Goal: Task Accomplishment & Management: Use online tool/utility

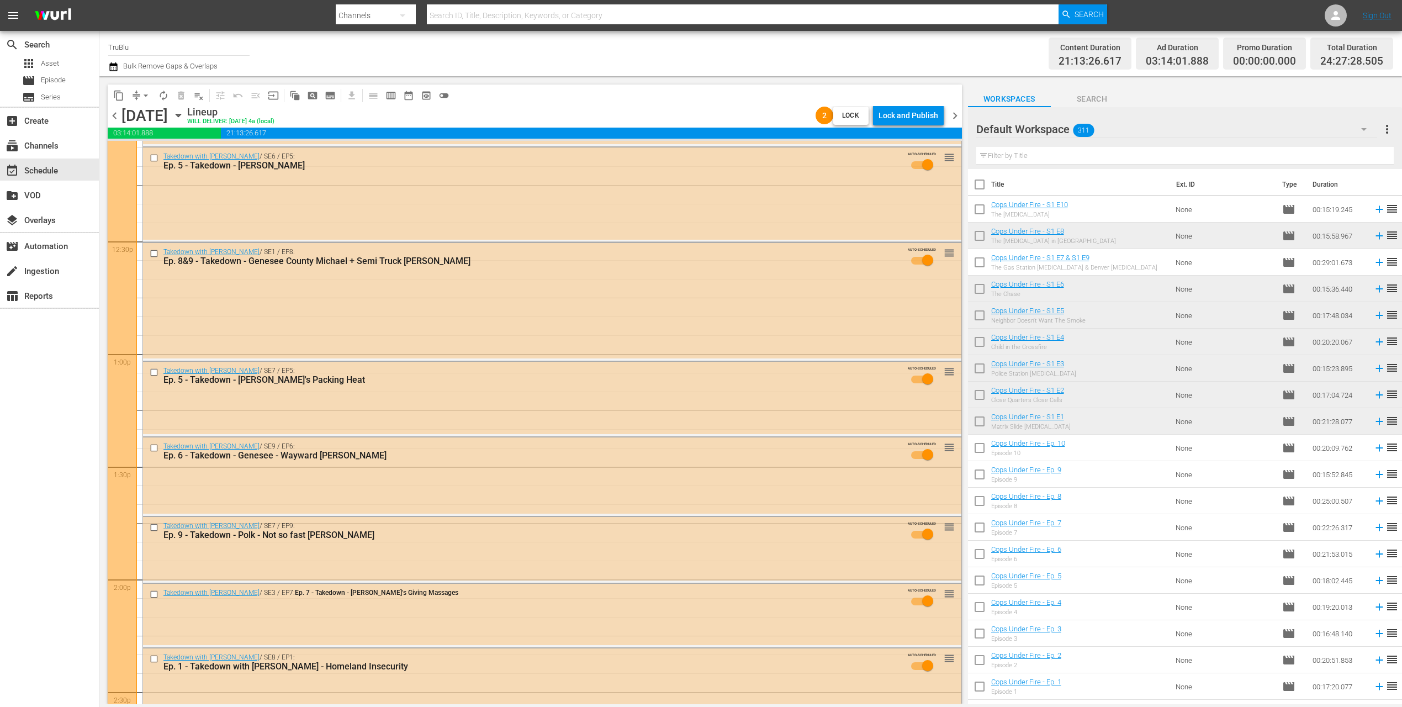
scroll to position [1573, 0]
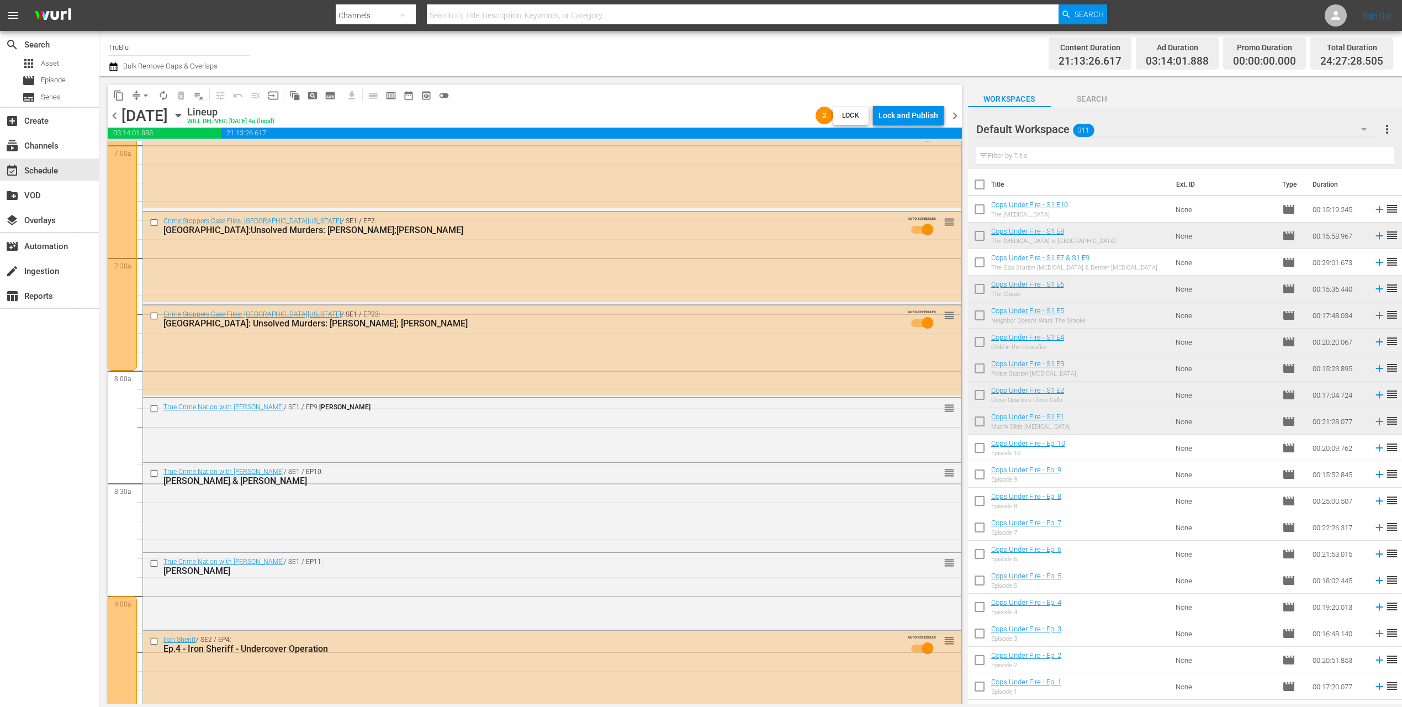
click at [953, 114] on span "chevron_right" at bounding box center [955, 116] width 14 height 14
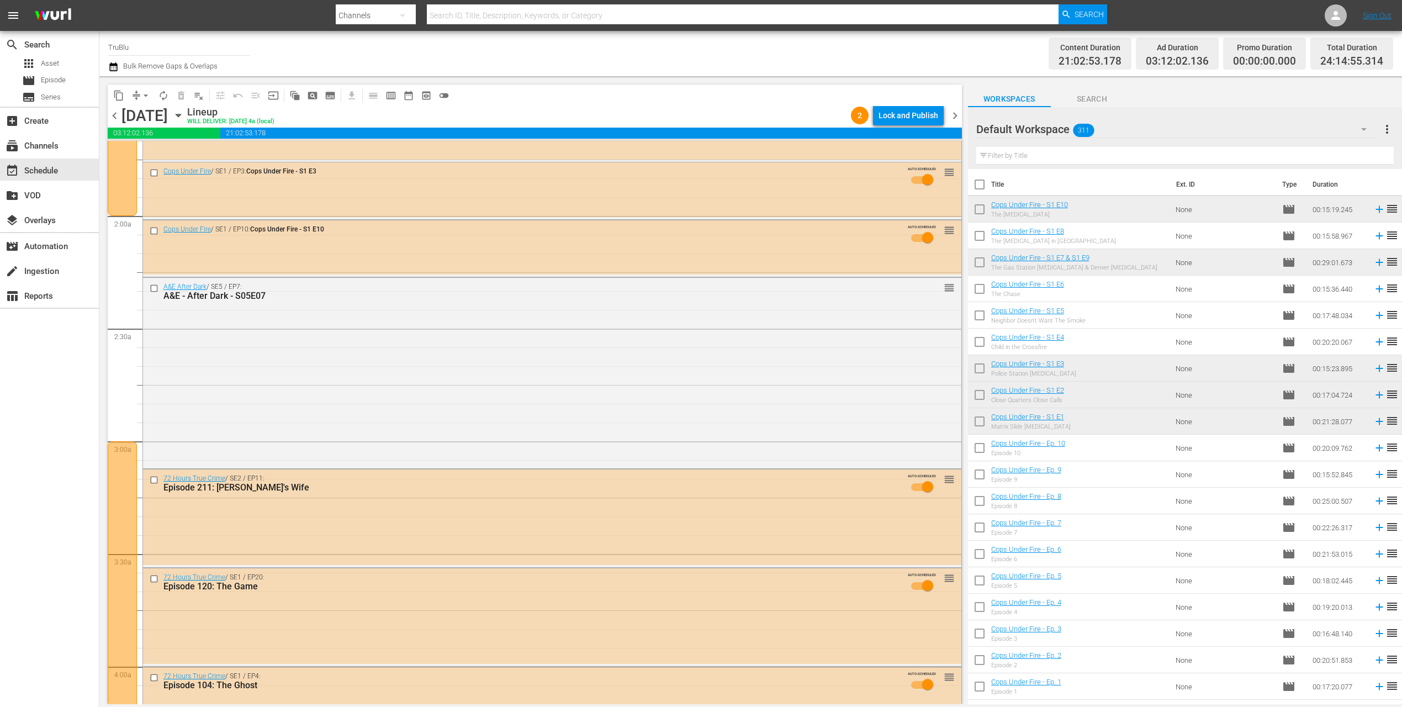
scroll to position [263, 0]
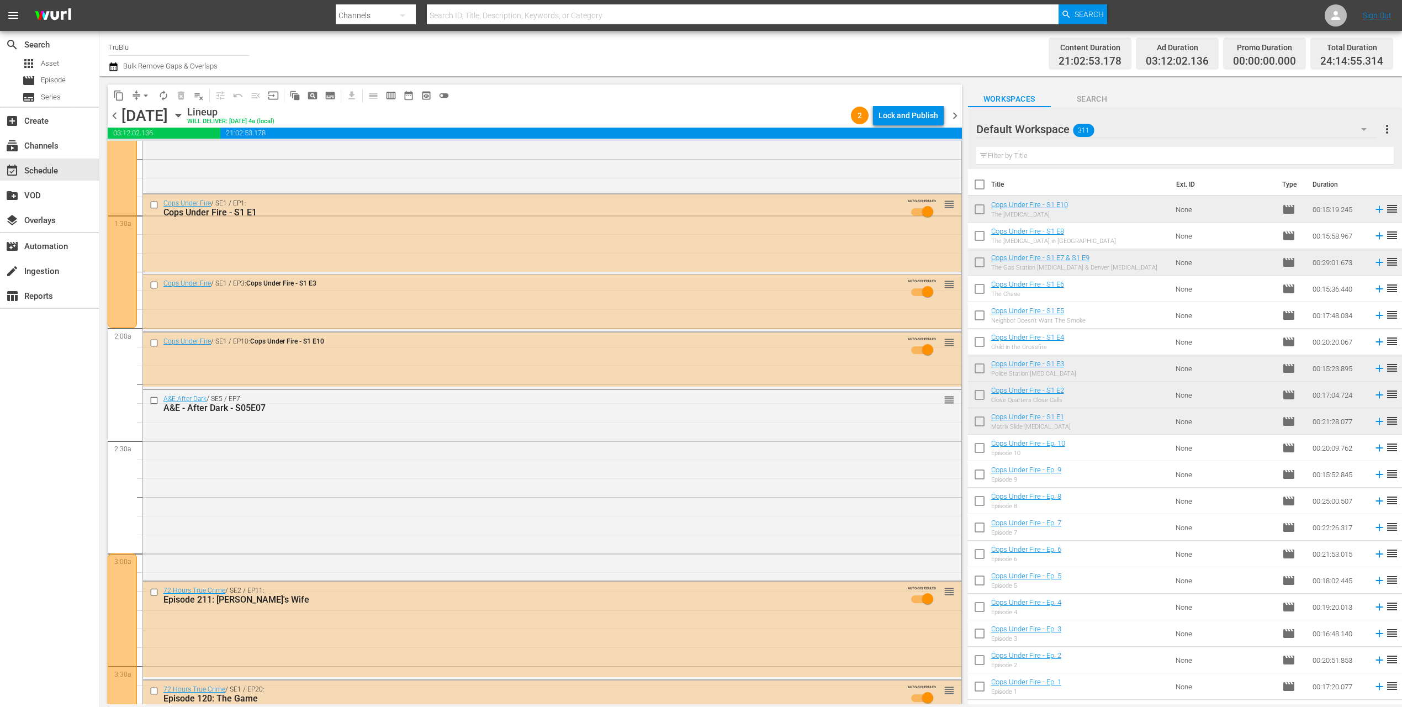
click at [116, 117] on span "chevron_left" at bounding box center [115, 116] width 14 height 14
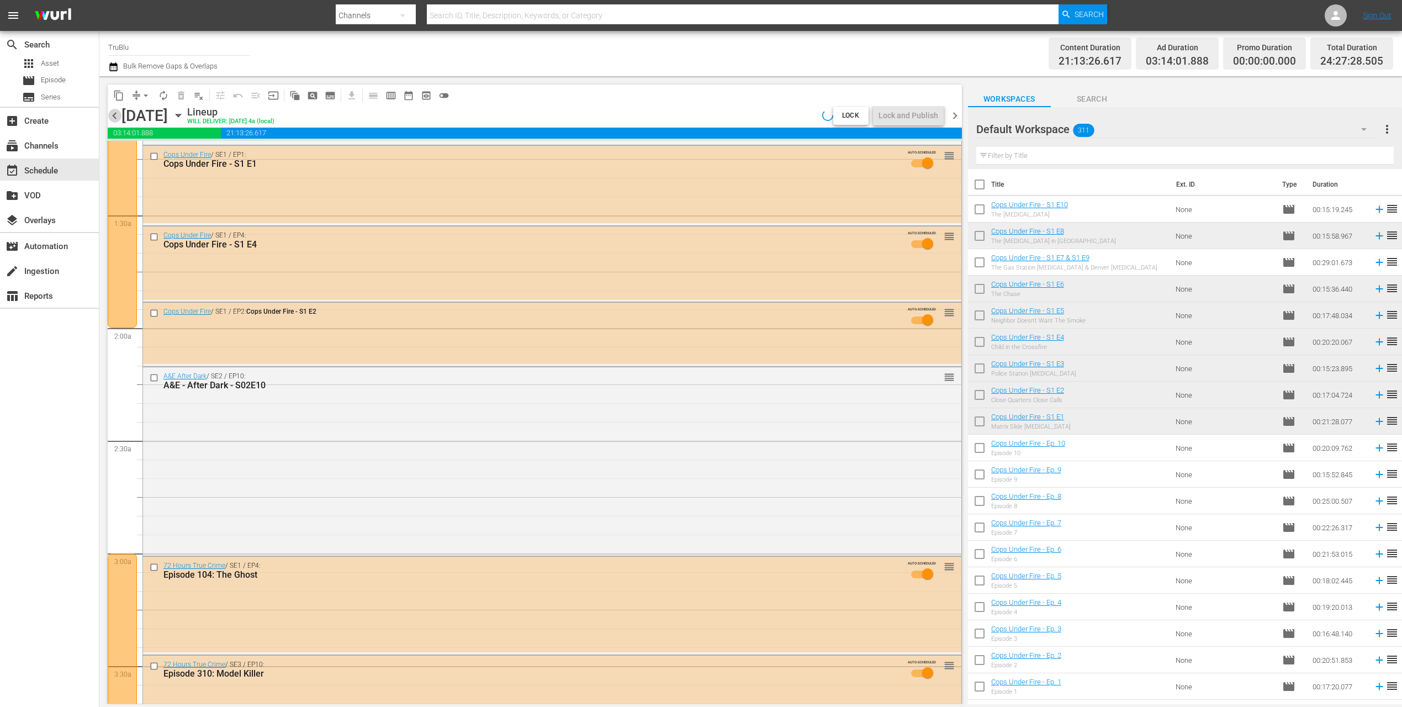
click at [116, 114] on span "chevron_left" at bounding box center [115, 116] width 14 height 14
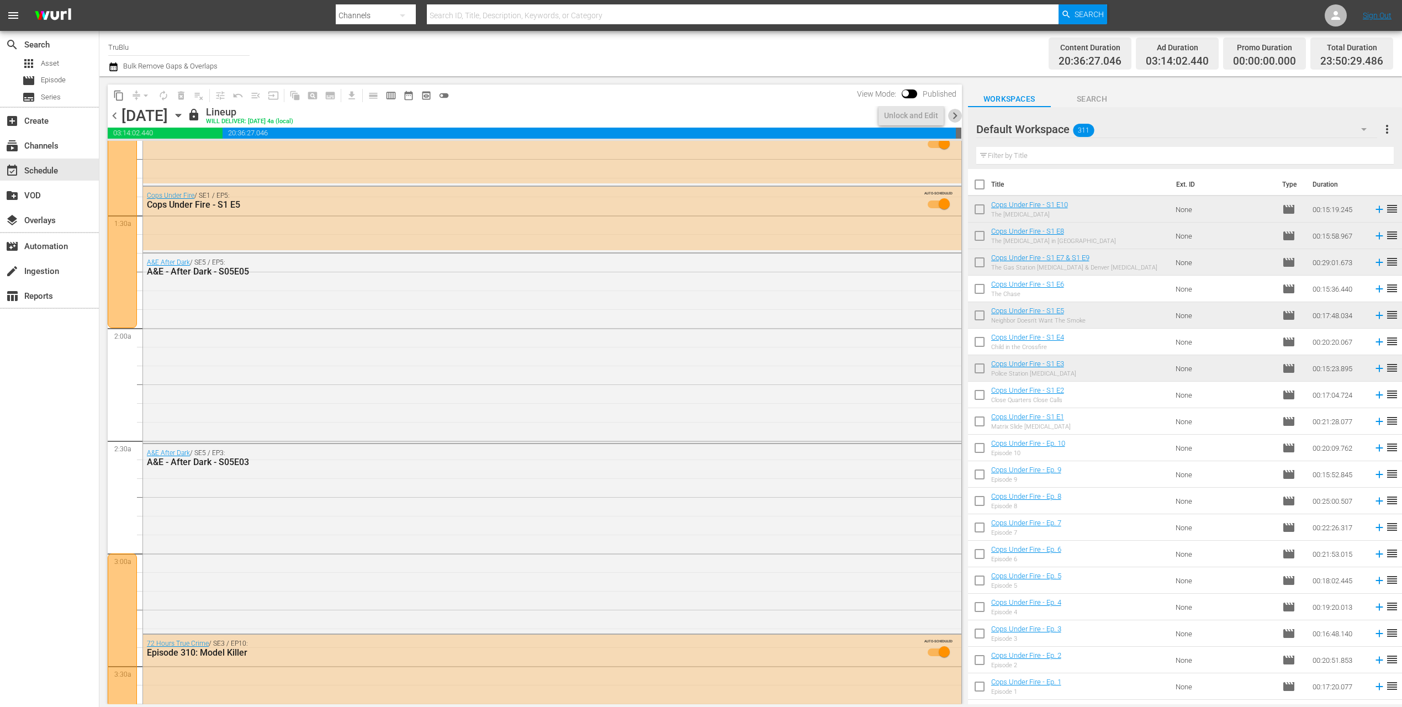
click at [955, 117] on span "chevron_right" at bounding box center [955, 116] width 14 height 14
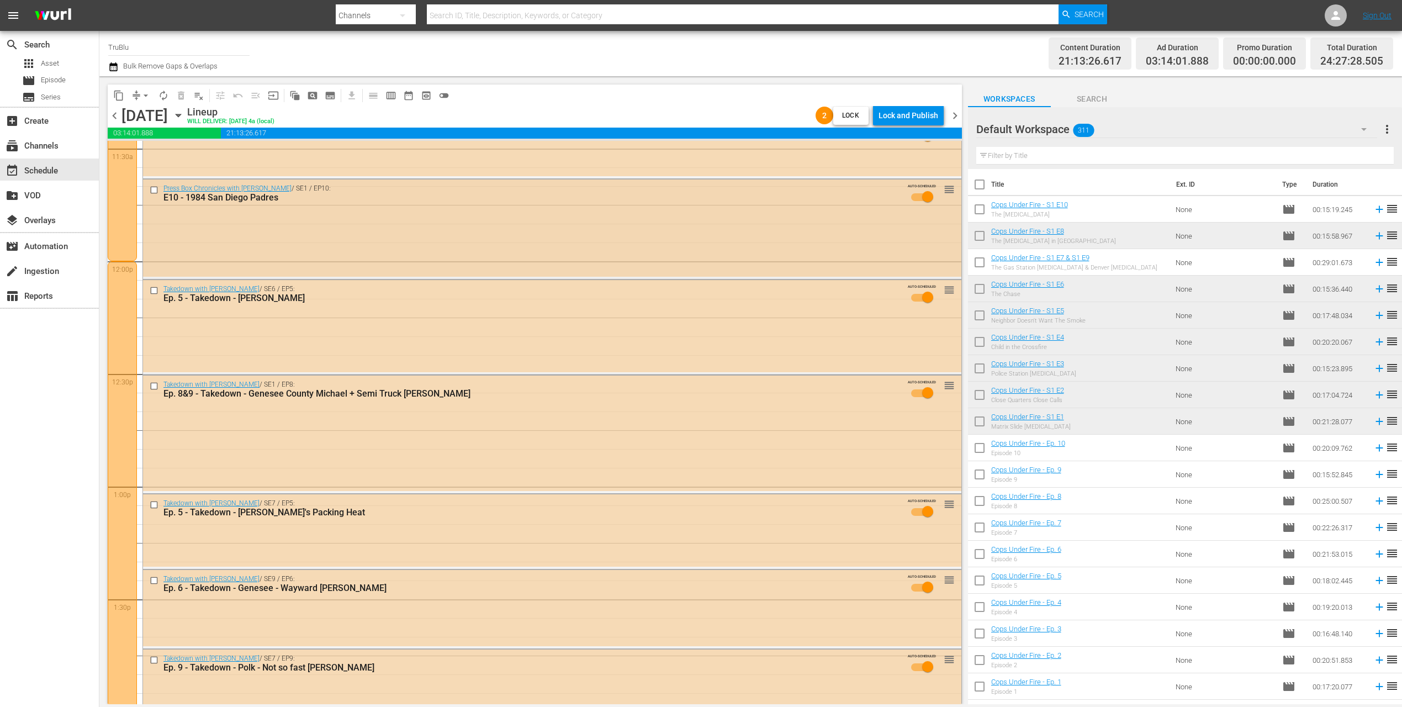
scroll to position [2594, 0]
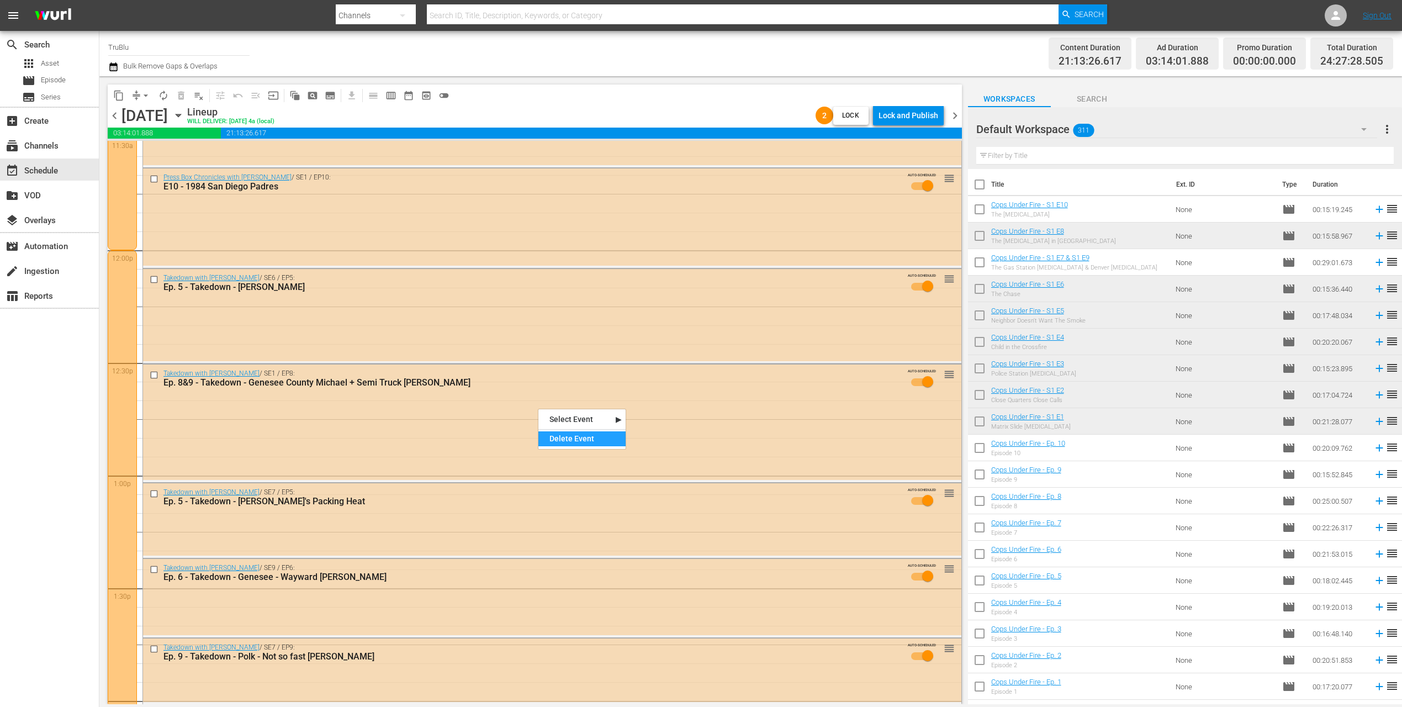
click at [573, 441] on div "Delete Event" at bounding box center [581, 438] width 87 height 15
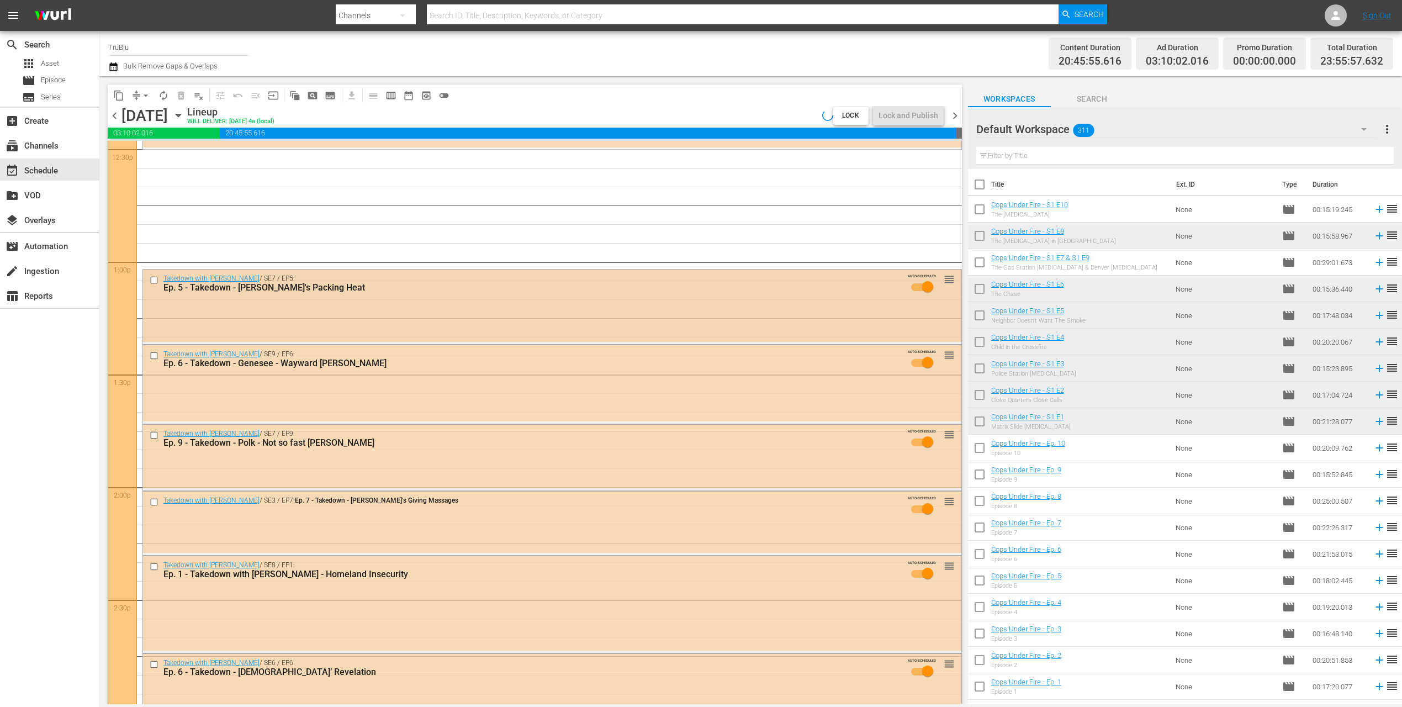
scroll to position [2899, 0]
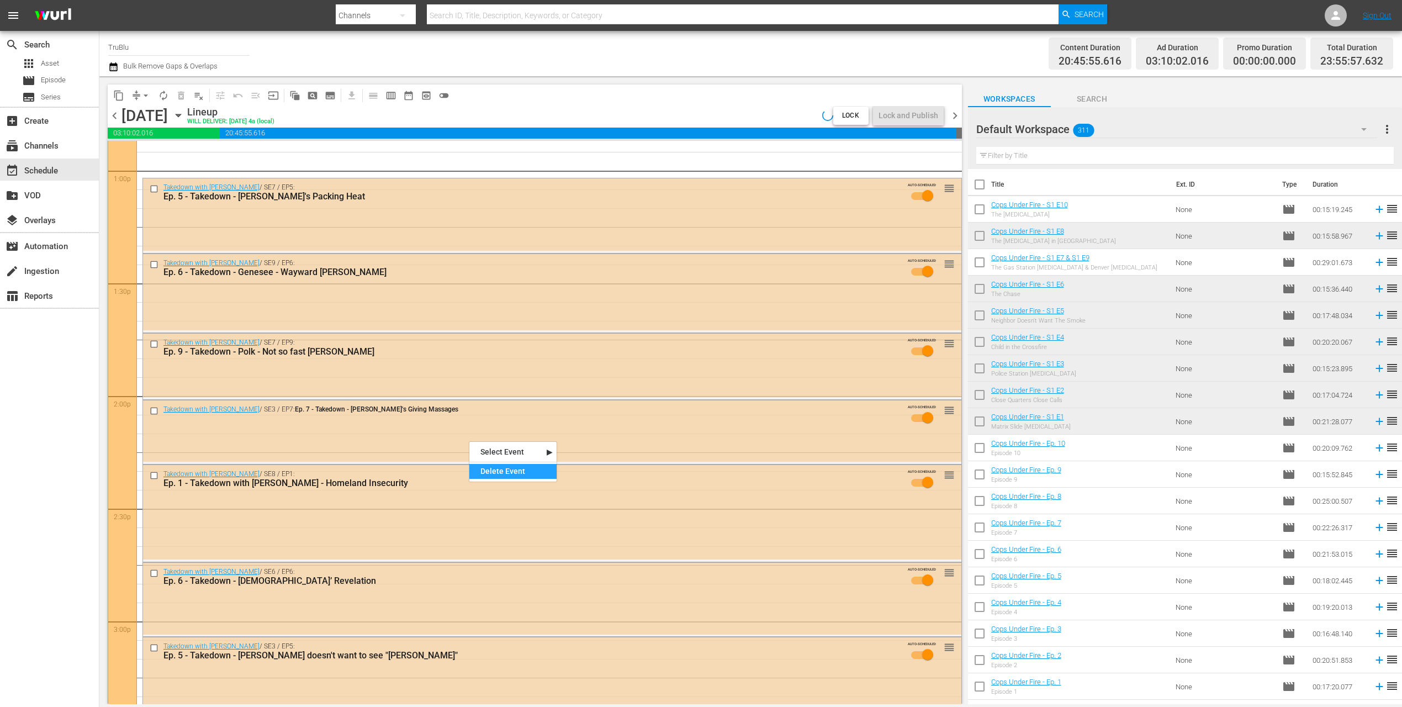
click at [506, 471] on div "Delete Event" at bounding box center [512, 471] width 87 height 15
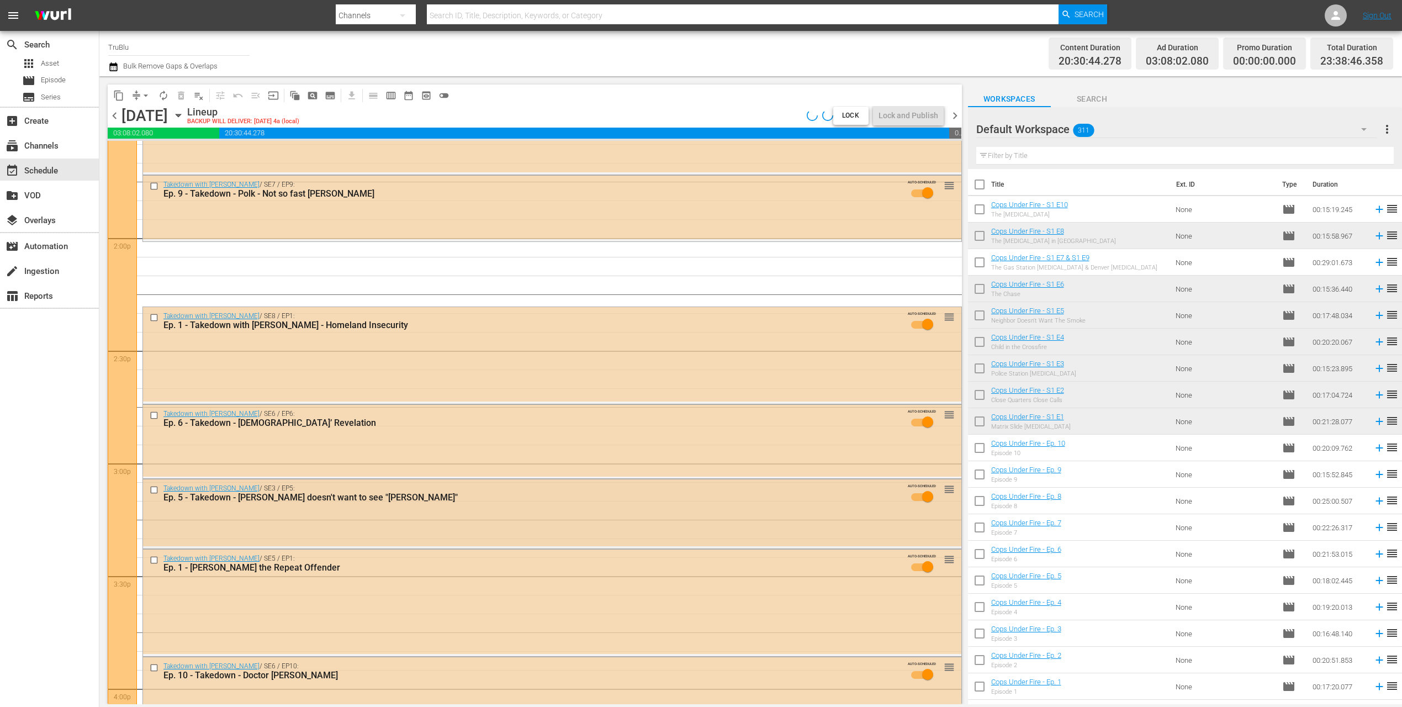
scroll to position [3134, 0]
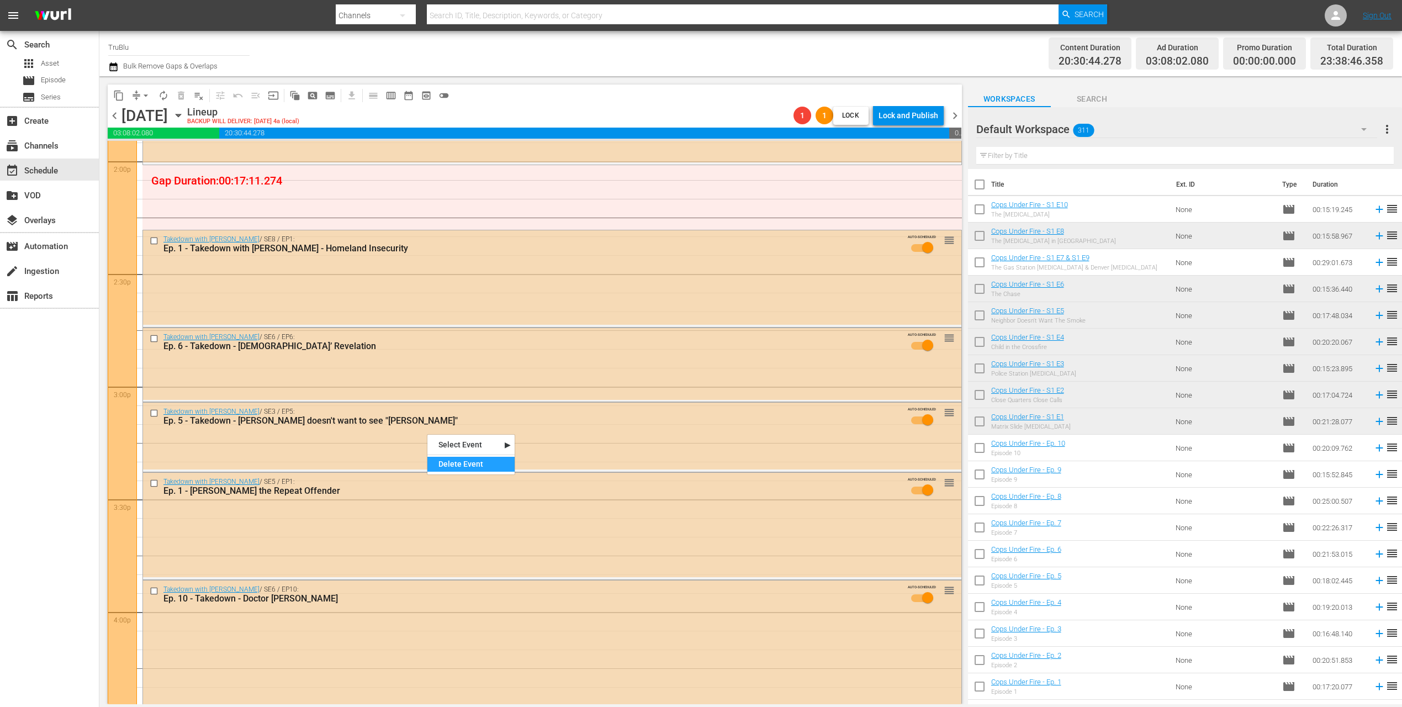
click at [480, 465] on div "Delete Event" at bounding box center [470, 464] width 87 height 15
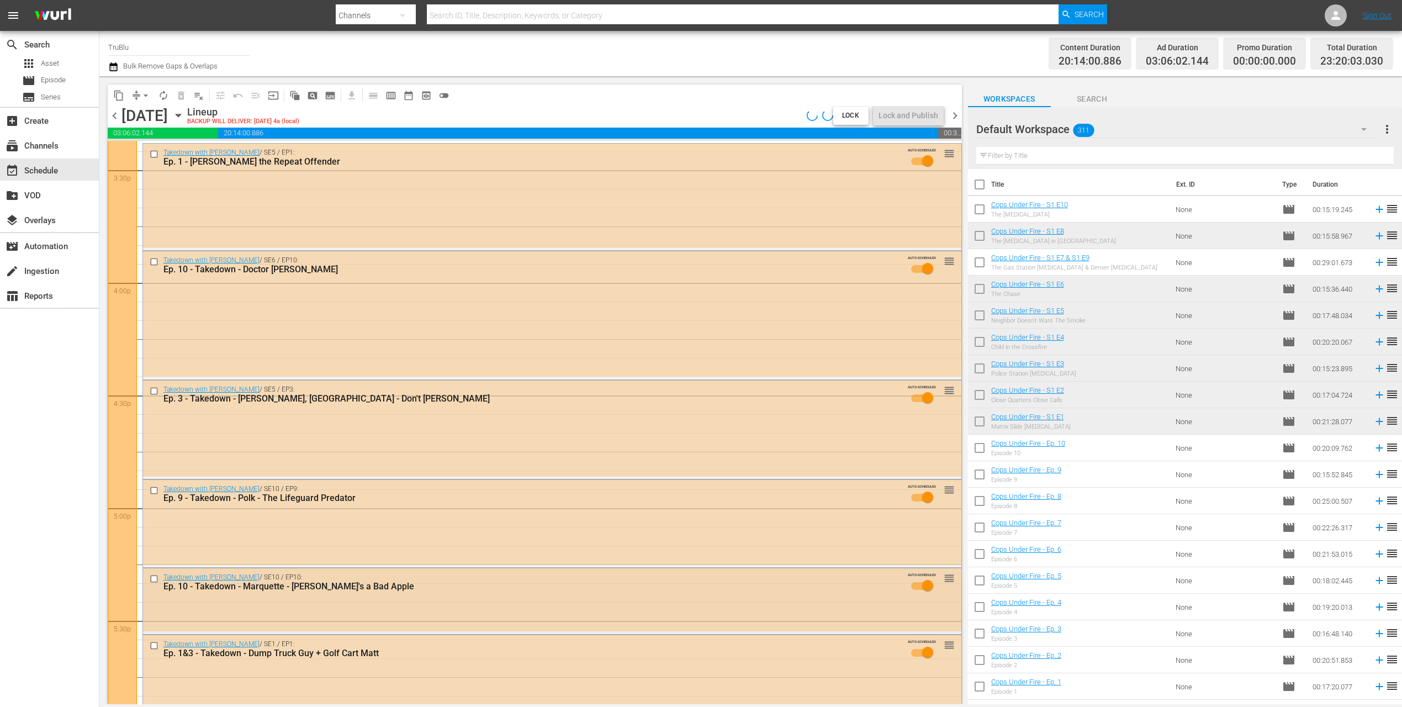
scroll to position [3547, 0]
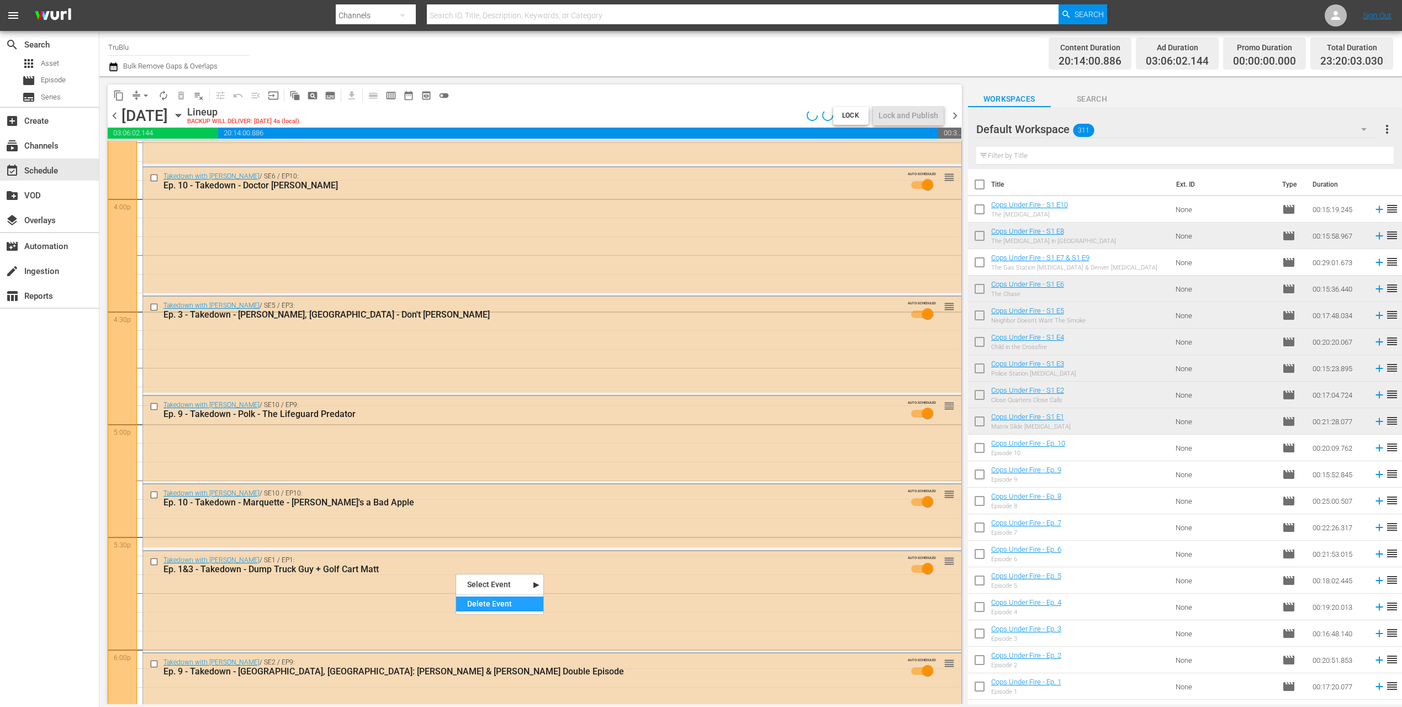
click at [484, 602] on div "Delete Event" at bounding box center [499, 603] width 87 height 15
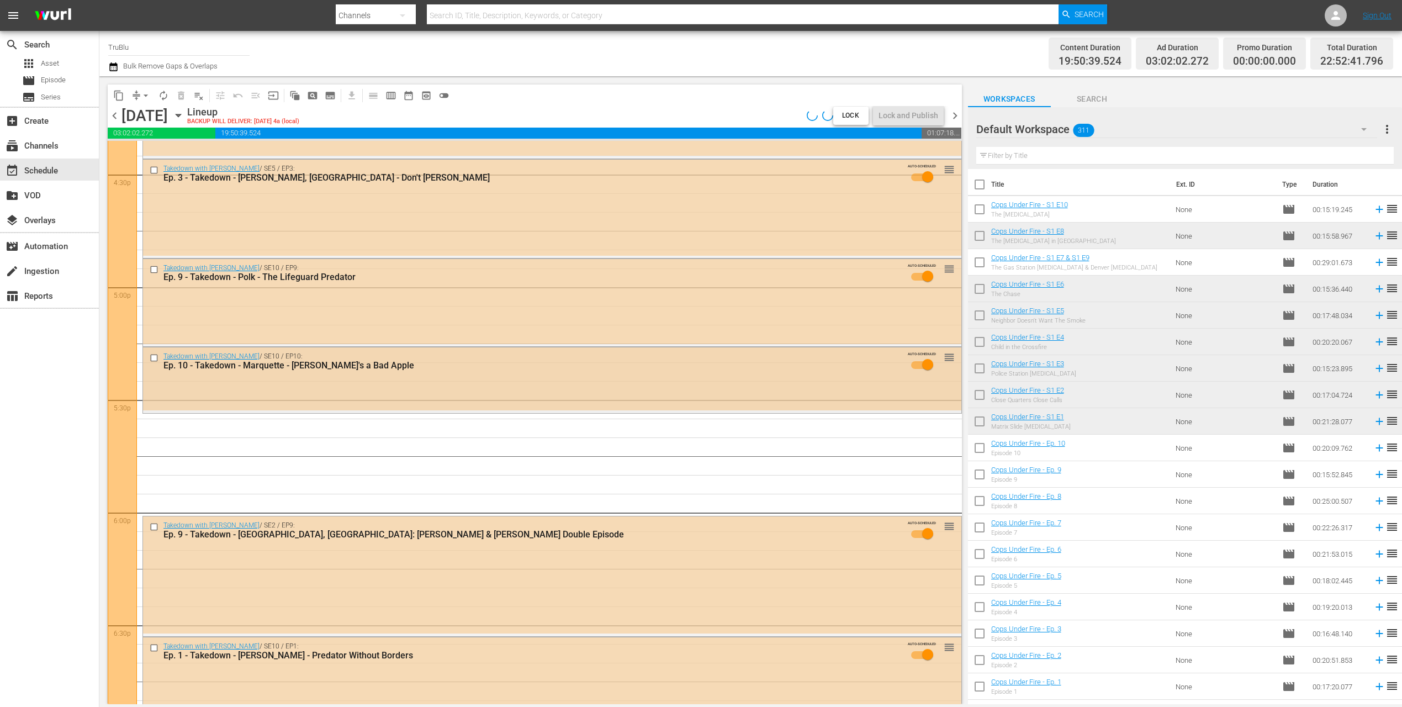
scroll to position [3709, 0]
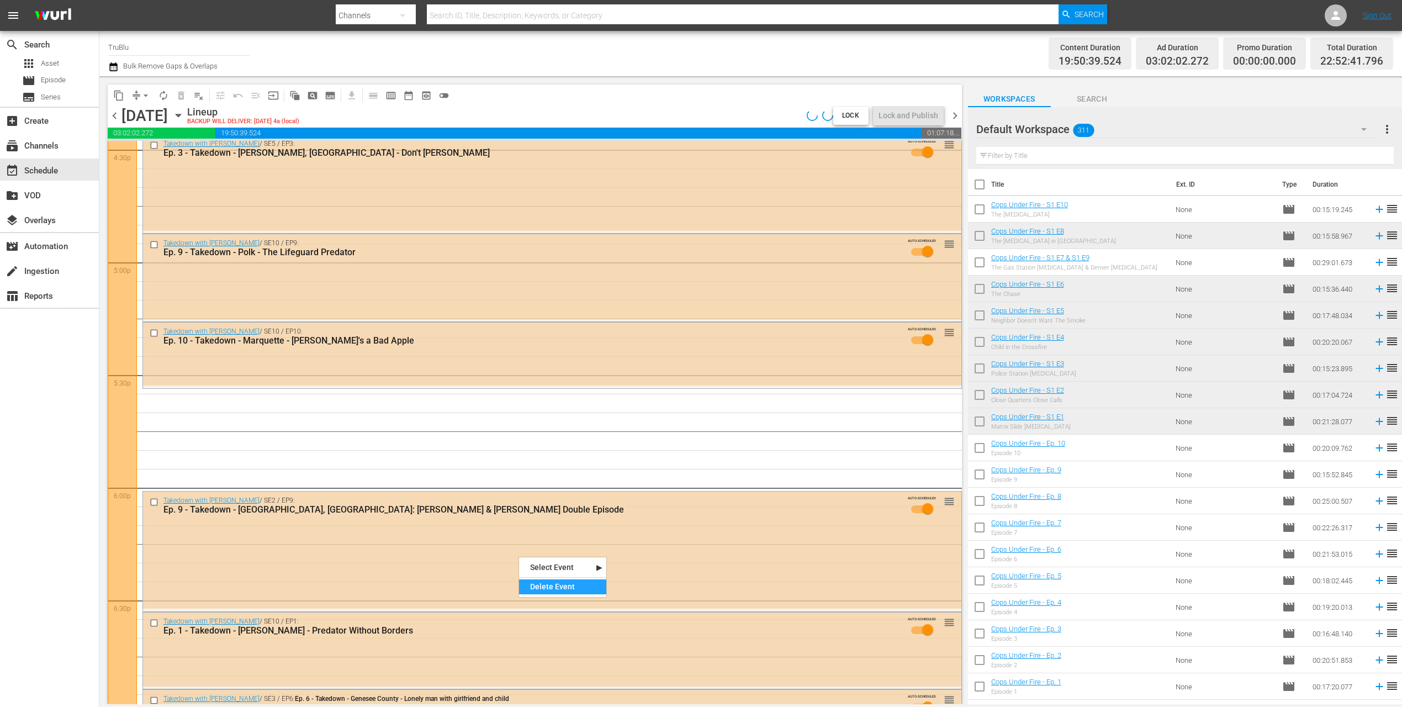
click at [572, 584] on div "Delete Event" at bounding box center [562, 586] width 87 height 15
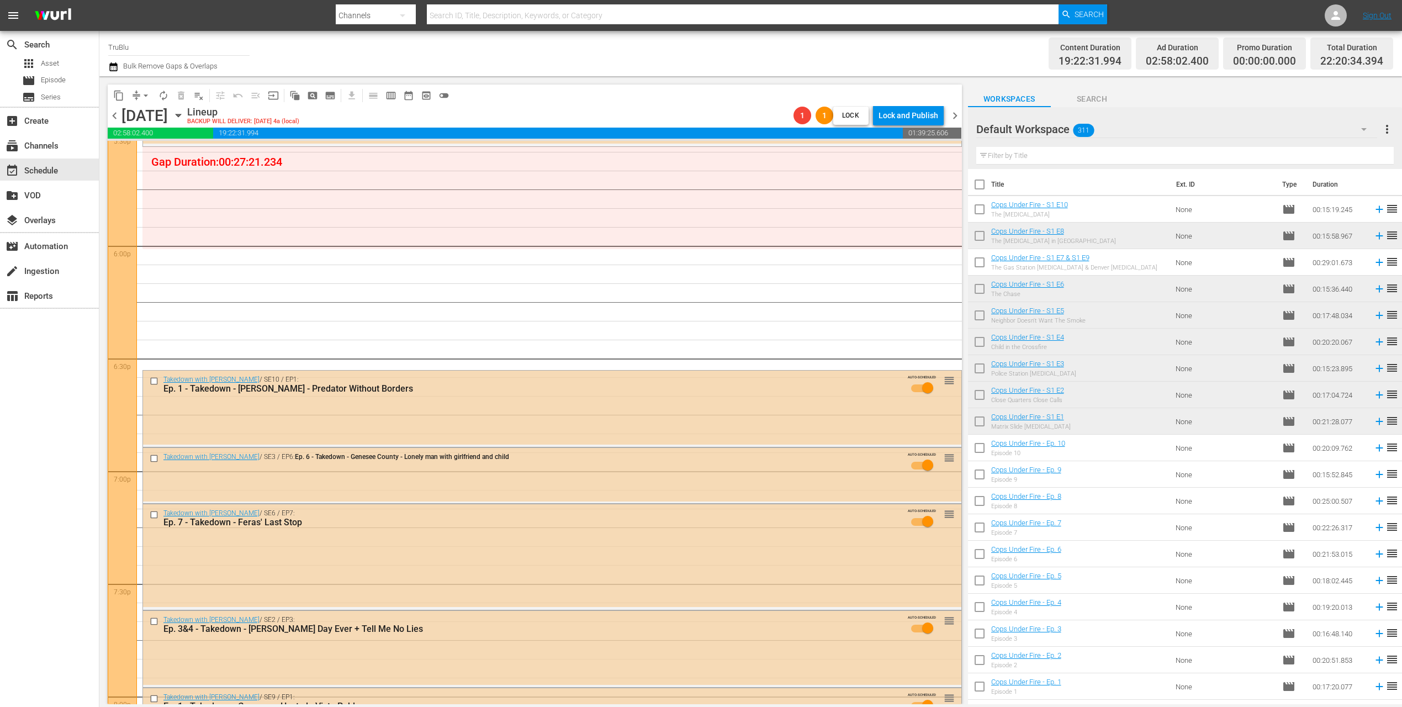
scroll to position [3953, 0]
click at [495, 648] on div "Delete Event" at bounding box center [477, 646] width 87 height 15
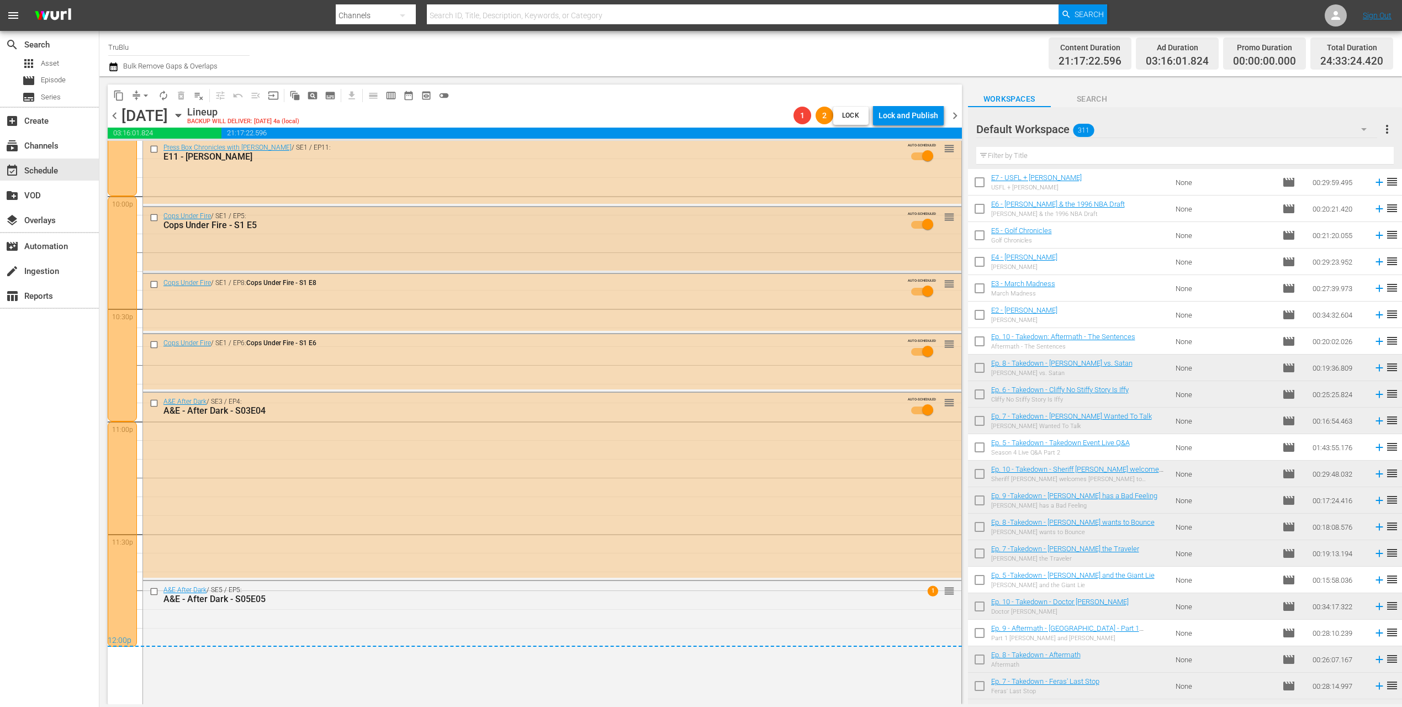
scroll to position [4969, 0]
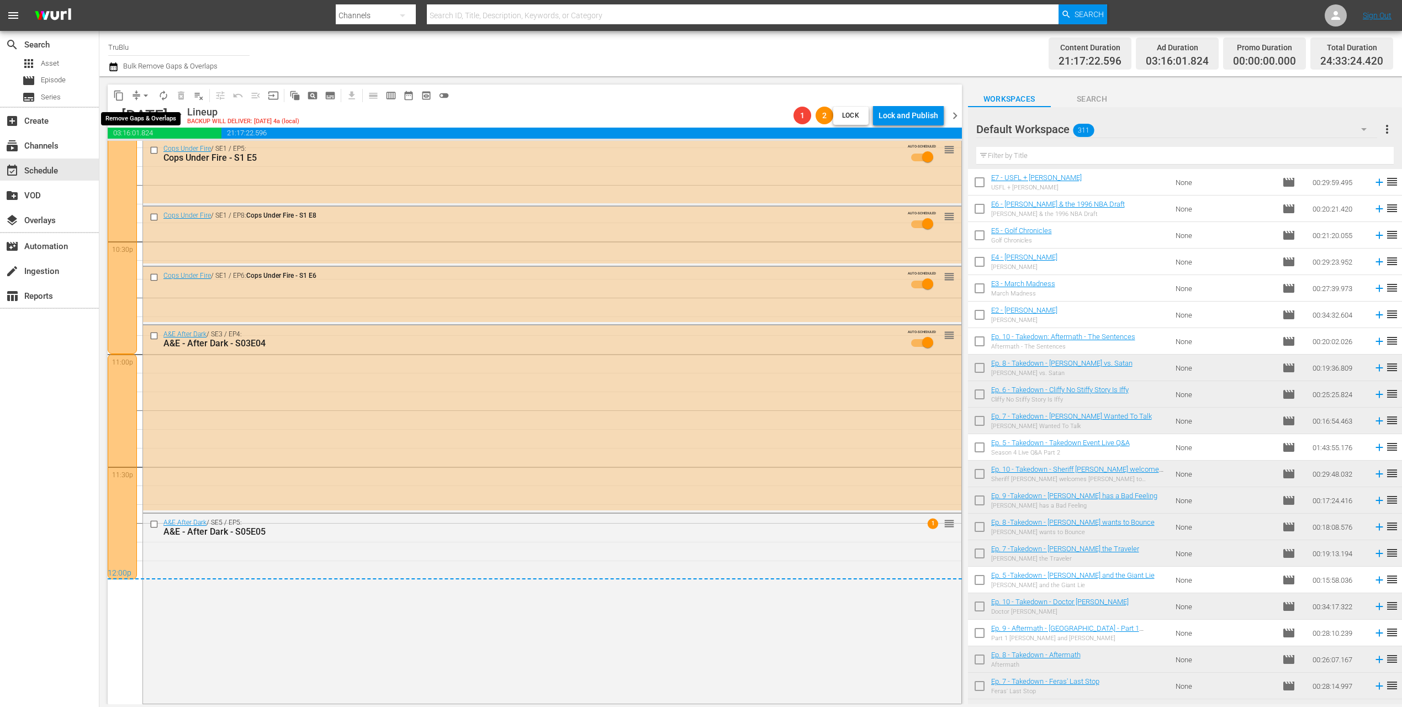
click at [135, 91] on span "compress" at bounding box center [136, 95] width 11 height 11
click at [139, 98] on button "arrow_drop_down" at bounding box center [146, 96] width 18 height 18
click at [139, 154] on li "Align to End of Previous Day" at bounding box center [146, 154] width 116 height 18
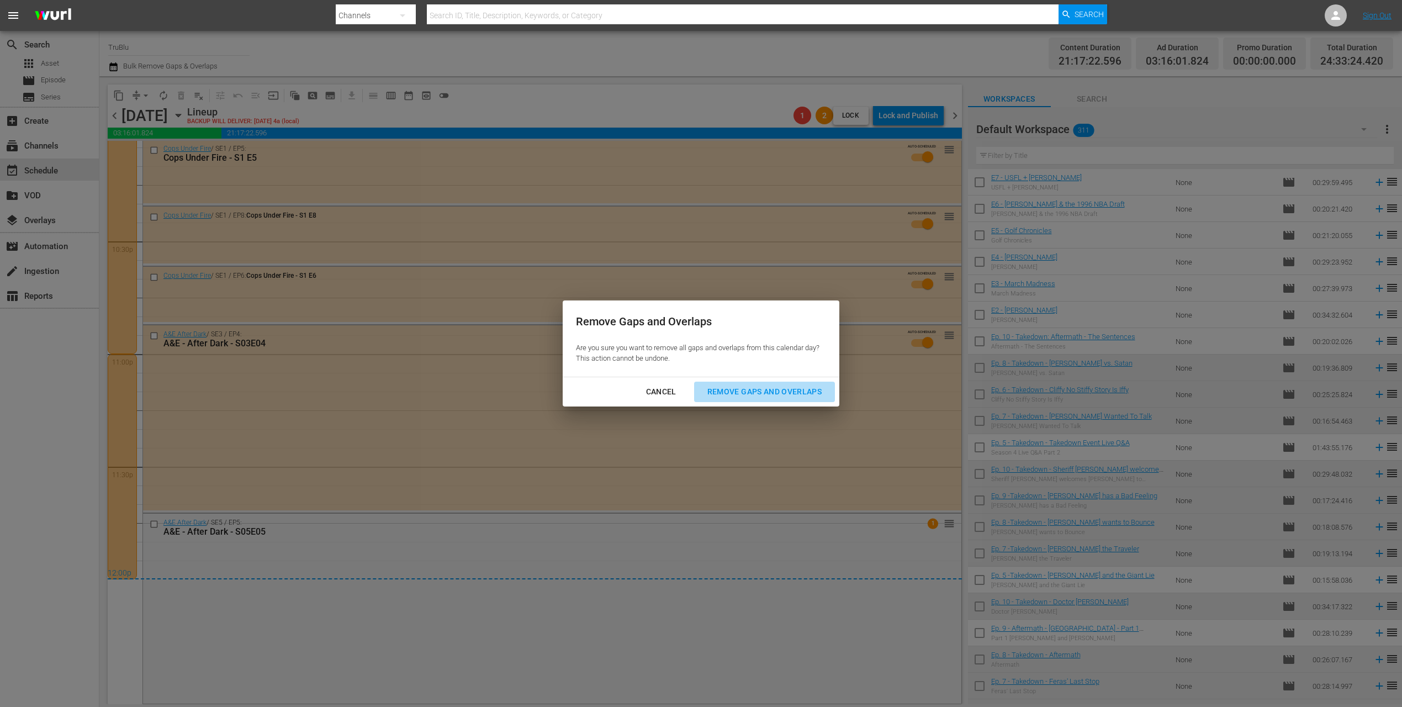
click at [760, 391] on div "Remove Gaps and Overlaps" at bounding box center [765, 392] width 132 height 14
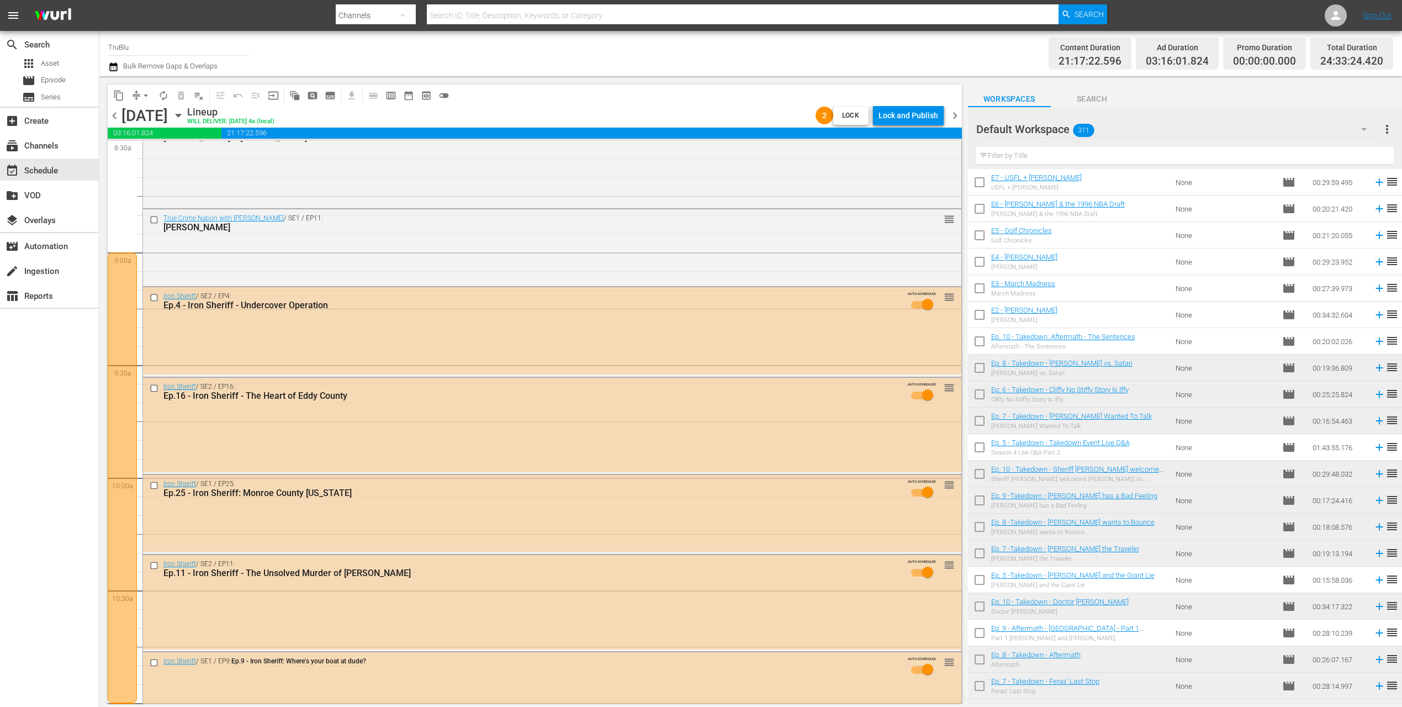
scroll to position [1918, 0]
click at [955, 115] on span "chevron_right" at bounding box center [955, 116] width 14 height 14
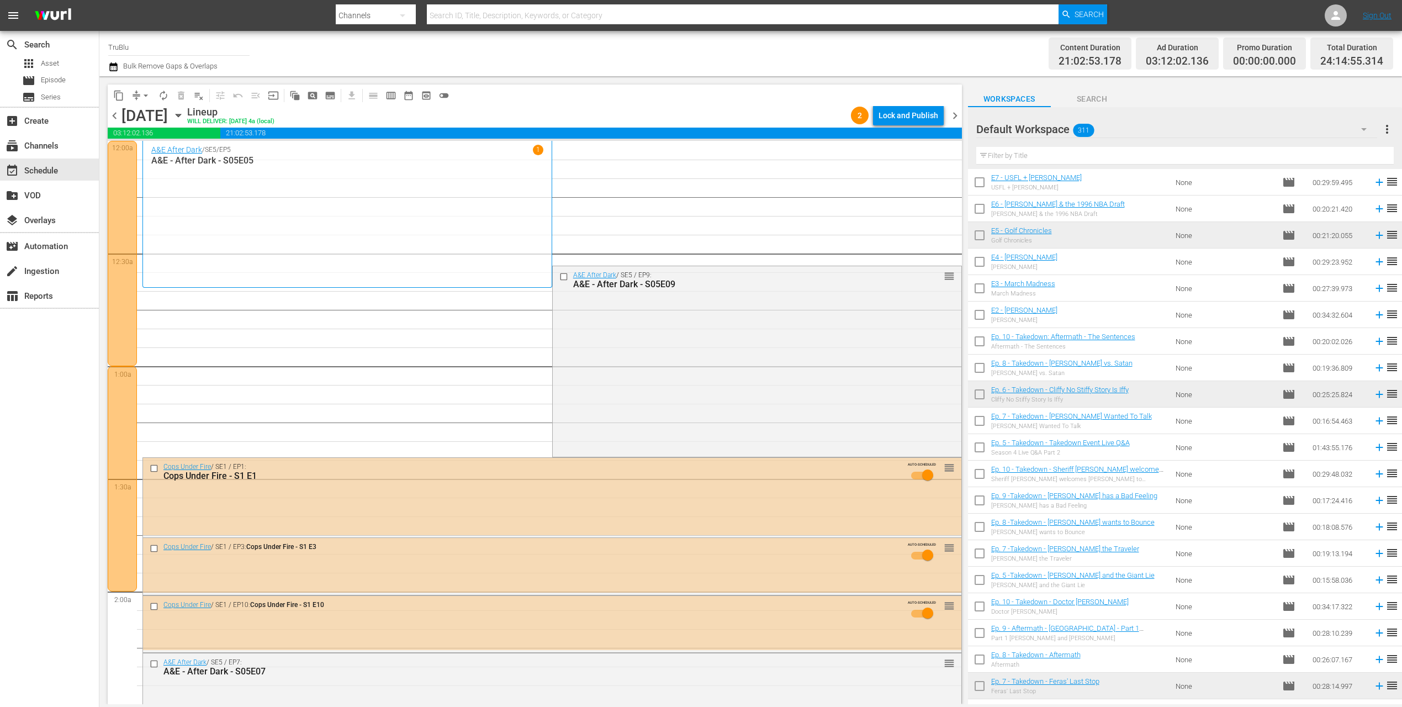
click at [135, 93] on span "compress" at bounding box center [136, 95] width 11 height 11
click at [136, 97] on span "compress" at bounding box center [136, 95] width 11 height 11
click at [130, 91] on button "compress" at bounding box center [137, 96] width 18 height 18
click at [134, 91] on span "compress" at bounding box center [136, 95] width 11 height 11
click at [138, 94] on button "arrow_drop_down" at bounding box center [146, 96] width 18 height 18
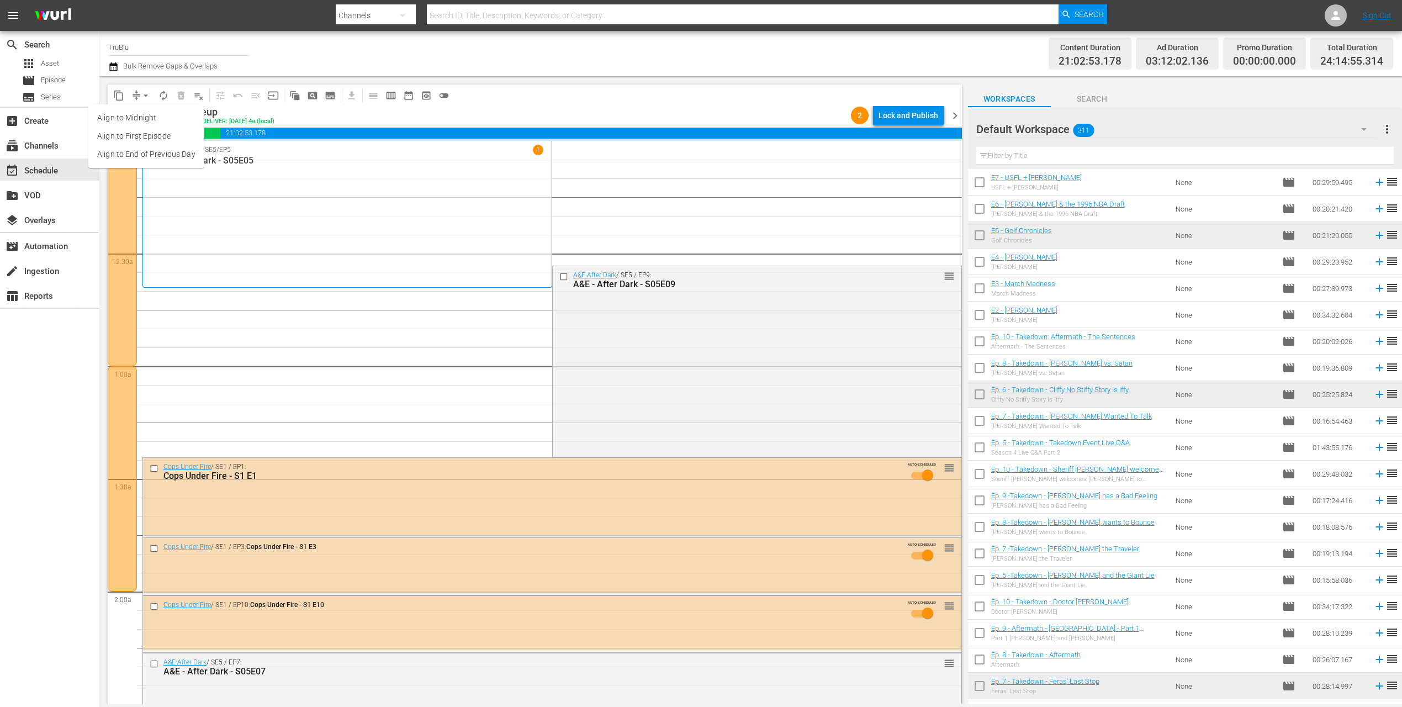
click at [150, 155] on li "Align to End of Previous Day" at bounding box center [146, 154] width 116 height 18
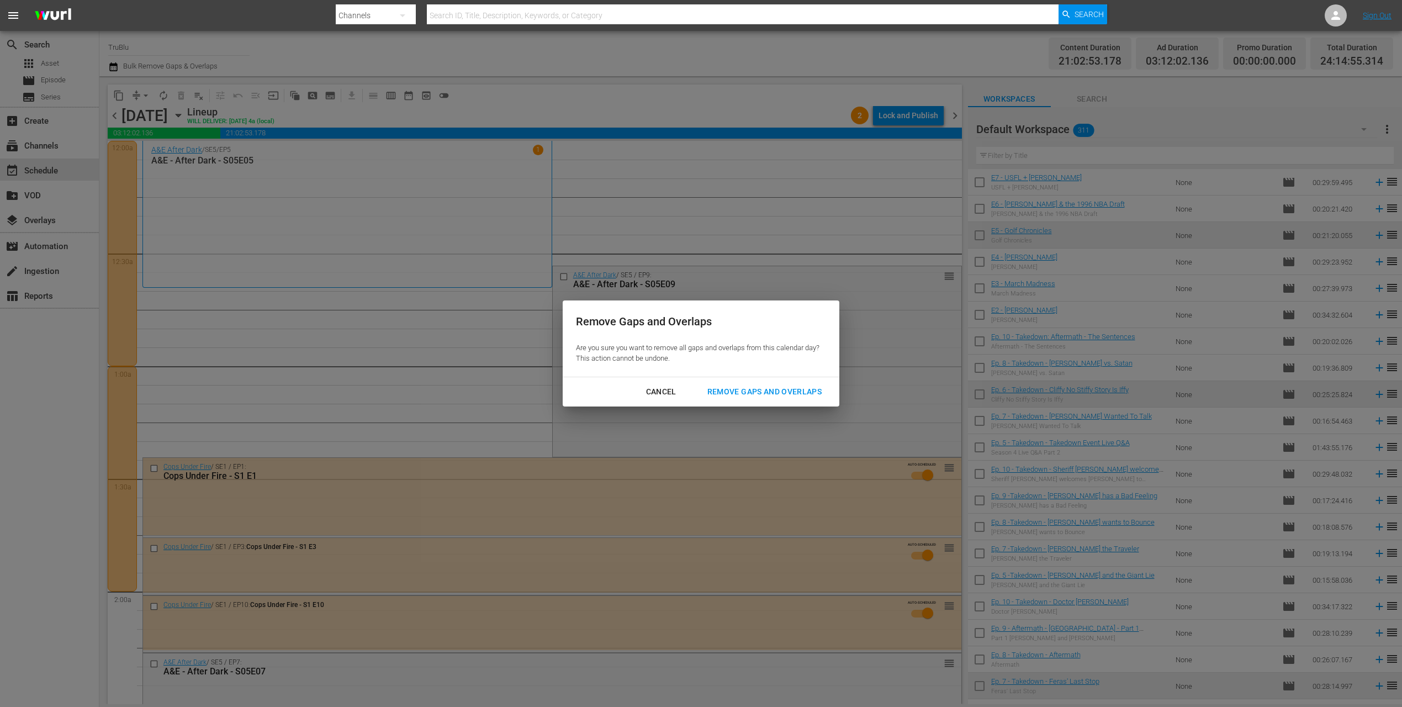
click at [778, 391] on div "Remove Gaps and Overlaps" at bounding box center [765, 392] width 132 height 14
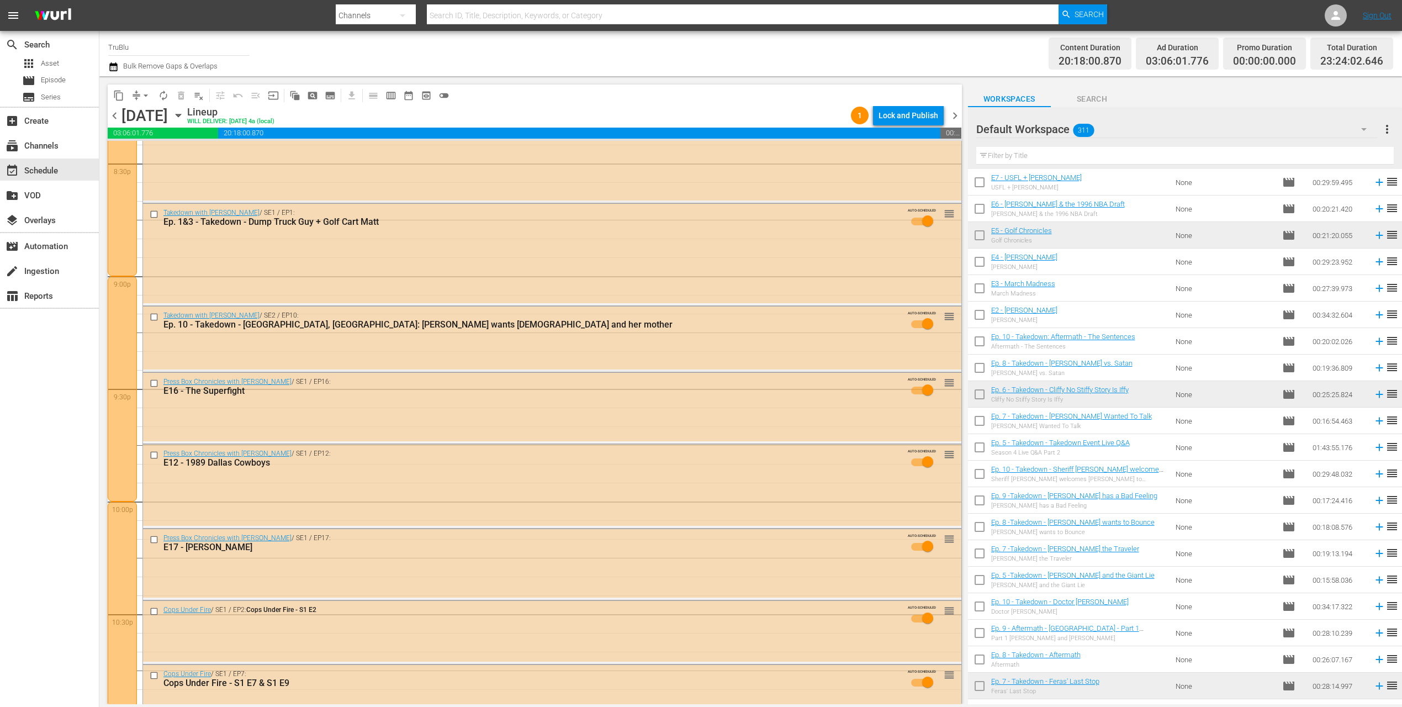
scroll to position [4856, 0]
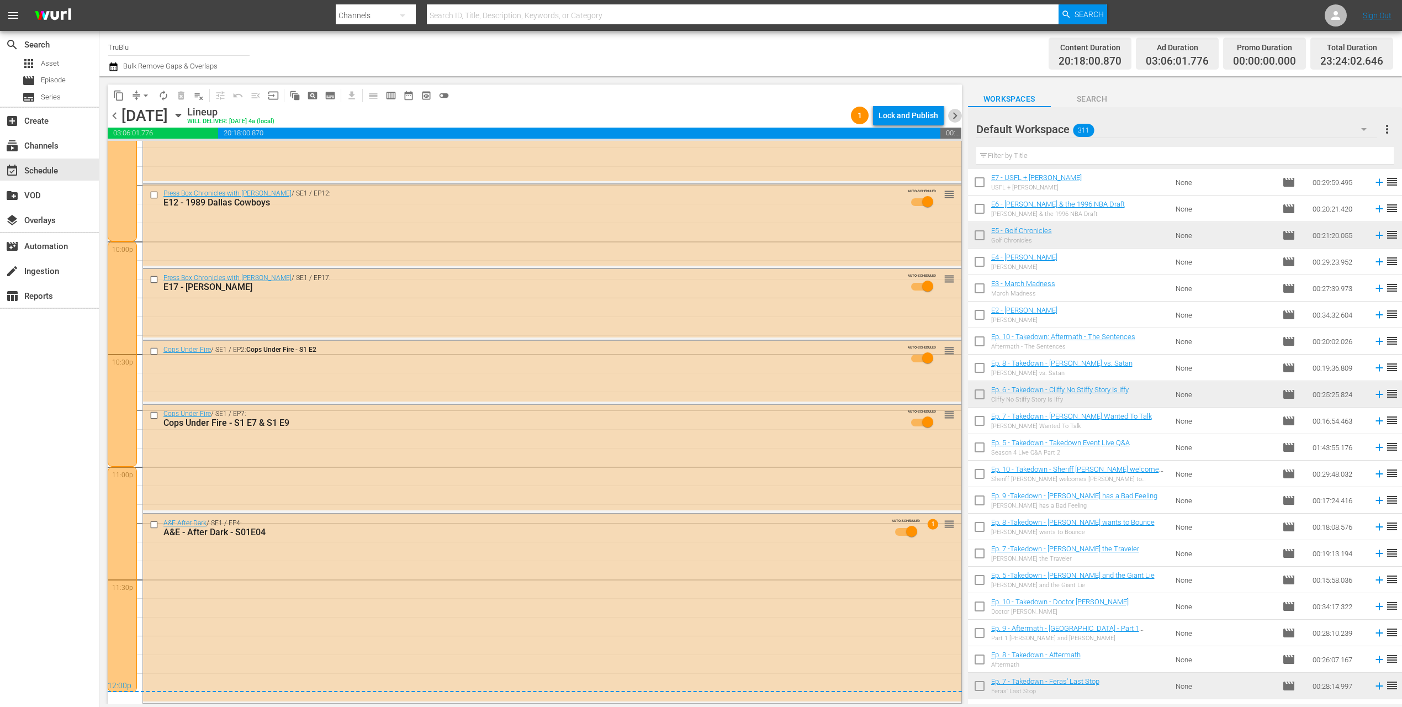
click at [953, 114] on span "chevron_right" at bounding box center [955, 116] width 14 height 14
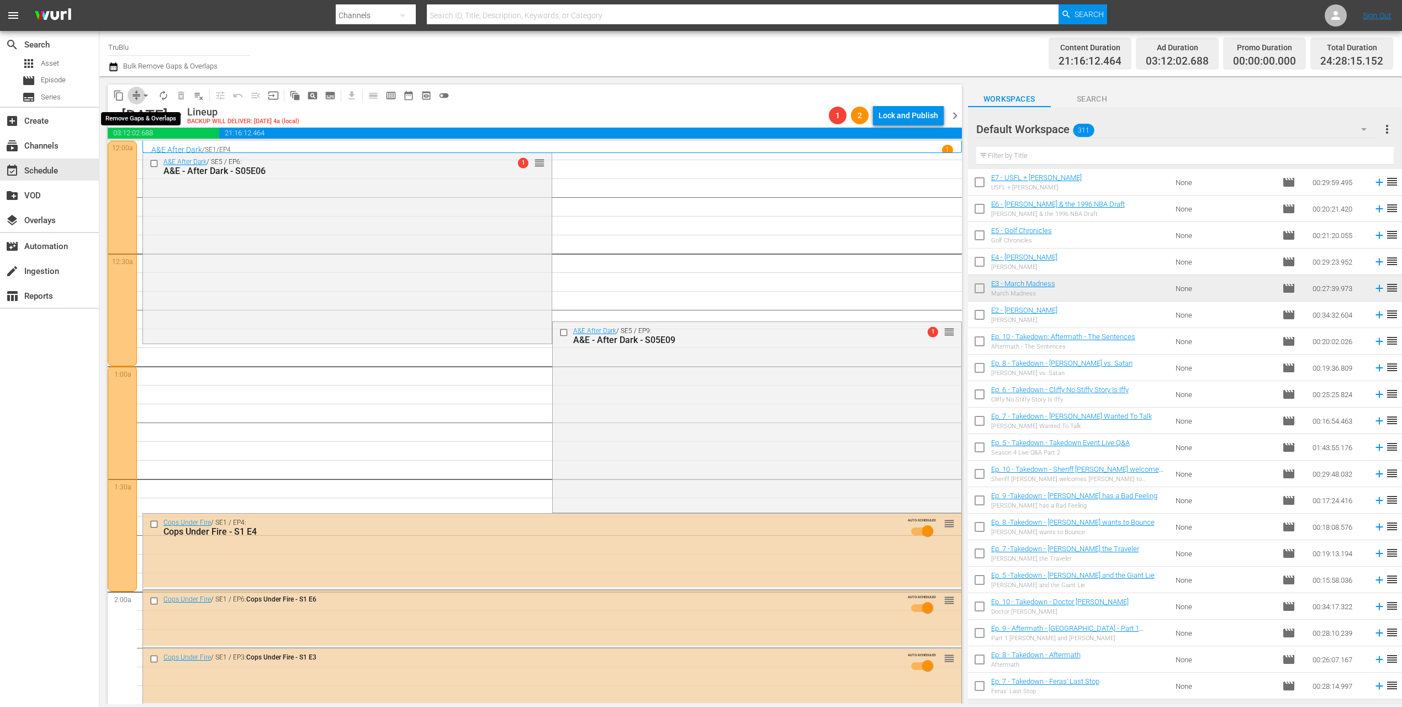
click at [135, 94] on span "compress" at bounding box center [136, 95] width 11 height 11
click at [143, 95] on span "arrow_drop_down" at bounding box center [145, 95] width 11 height 11
click at [155, 152] on li "Align to End of Previous Day" at bounding box center [146, 154] width 116 height 18
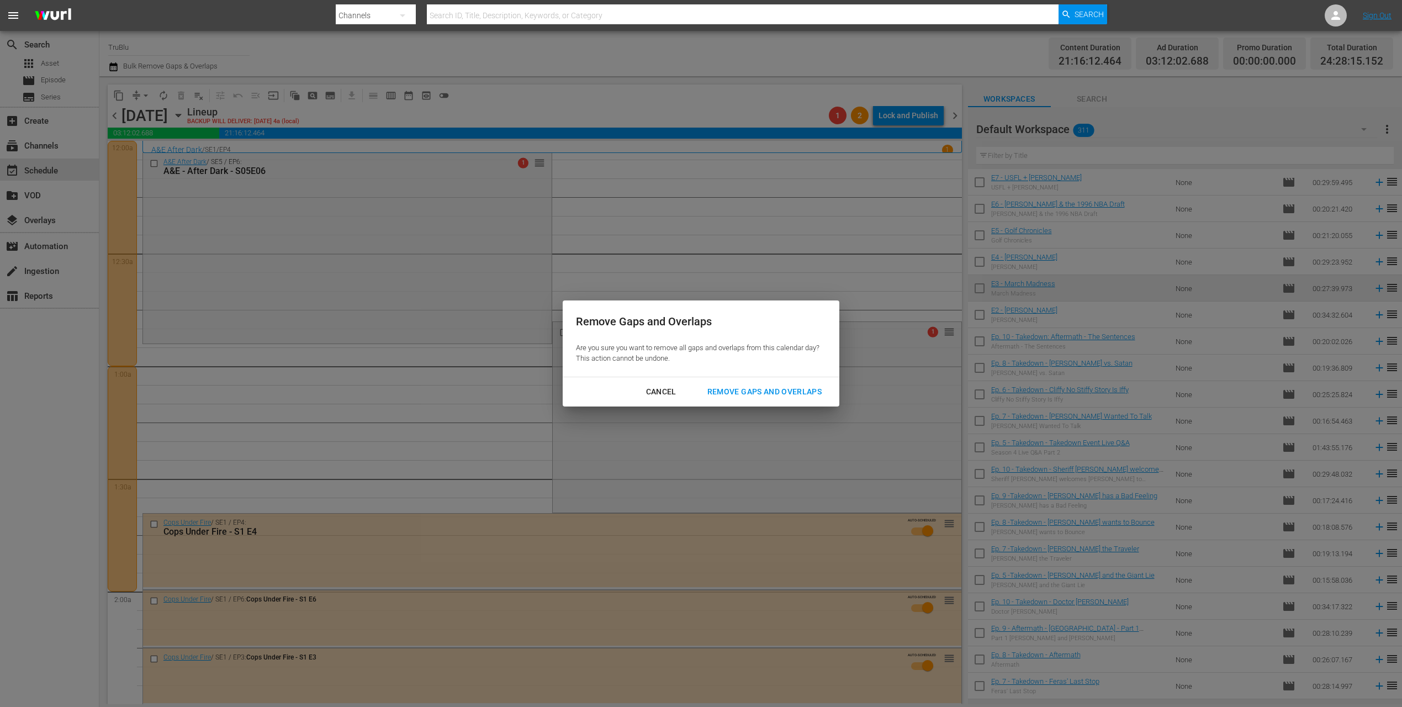
click at [789, 398] on div "Remove Gaps and Overlaps" at bounding box center [765, 392] width 132 height 14
